Goal: Leave review/rating: Leave review/rating

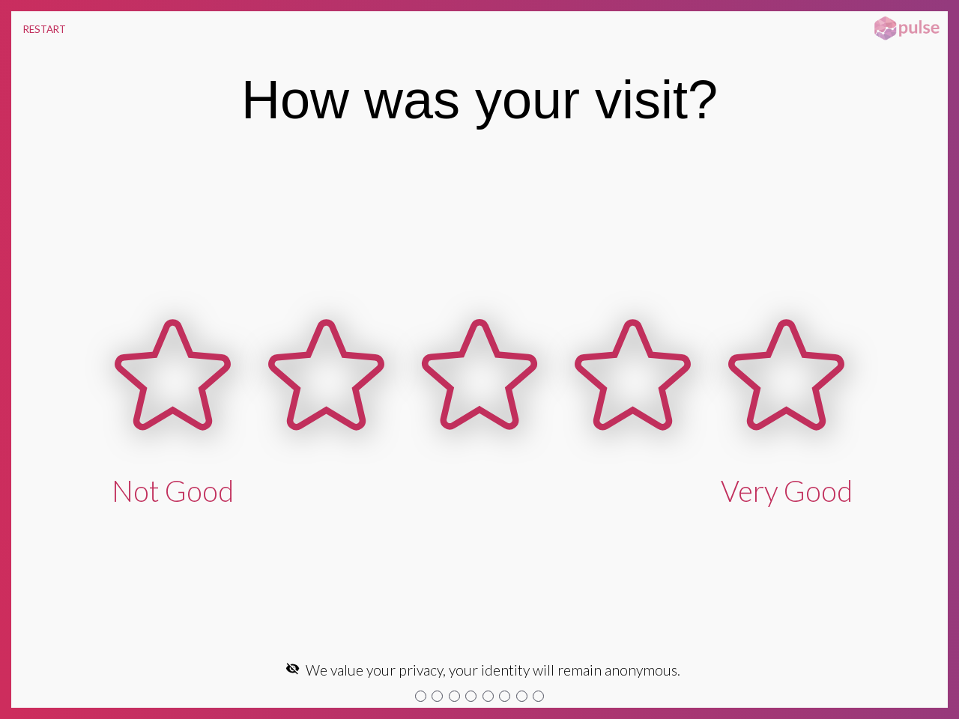
click at [44, 29] on button "RESTART" at bounding box center [44, 29] width 67 height 36
click at [172, 404] on icon at bounding box center [172, 374] width 109 height 105
click at [326, 404] on icon at bounding box center [325, 374] width 109 height 105
click at [480, 404] on icon at bounding box center [479, 374] width 109 height 105
click at [632, 404] on icon at bounding box center [632, 374] width 109 height 105
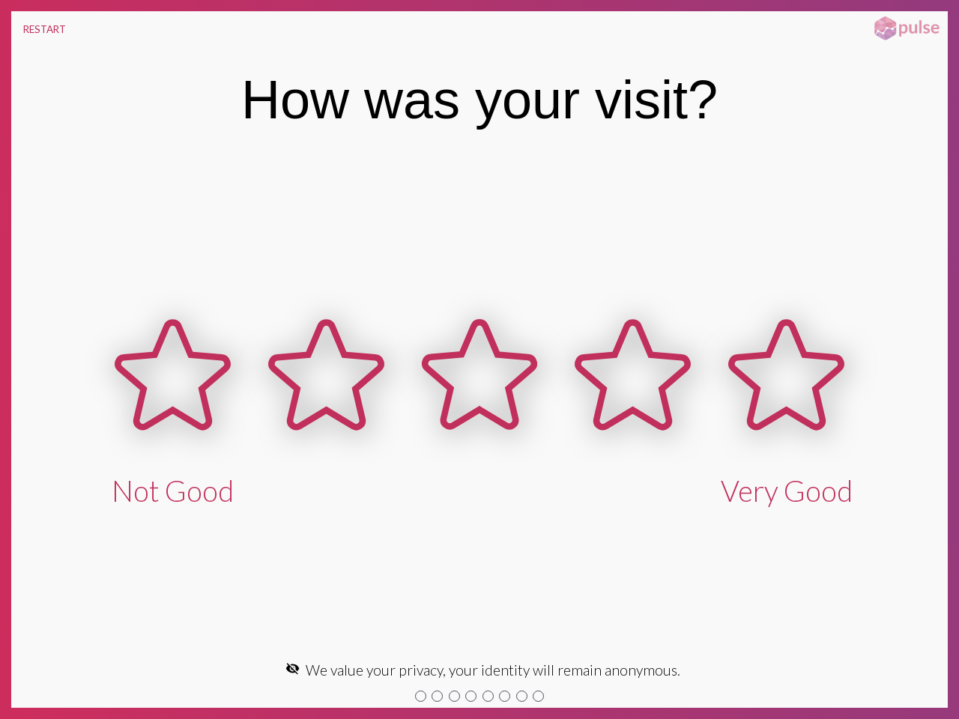
click at [786, 404] on icon at bounding box center [786, 374] width 109 height 105
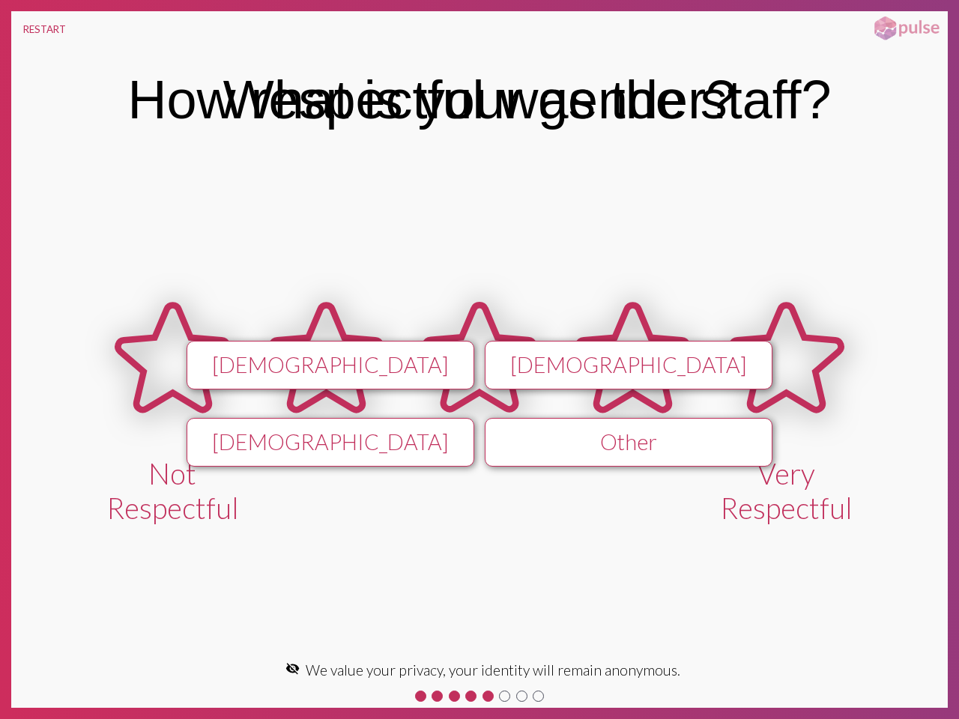
click at [297, 668] on mat-icon "visibility_off" at bounding box center [292, 669] width 14 height 14
